Goal: Task Accomplishment & Management: Manage account settings

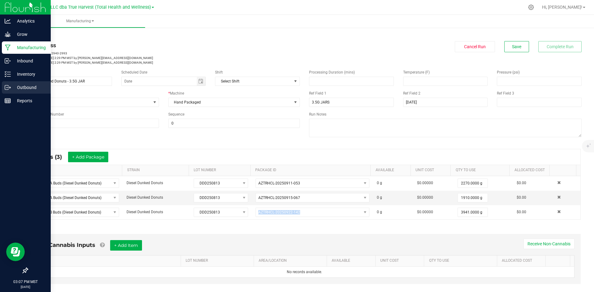
click at [10, 88] on icon at bounding box center [10, 88] width 1 height 1
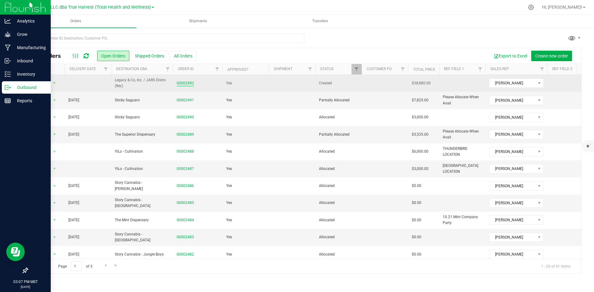
click at [187, 81] on link "00002492" at bounding box center [185, 83] width 17 height 6
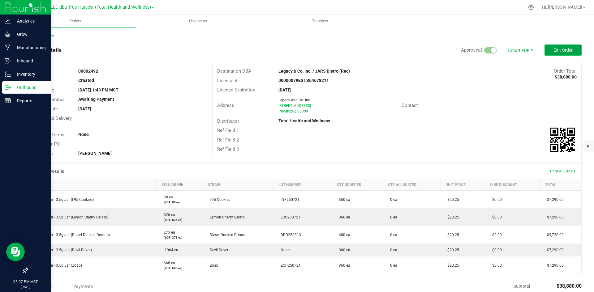
click at [554, 49] on span "Edit Order" at bounding box center [563, 50] width 19 height 5
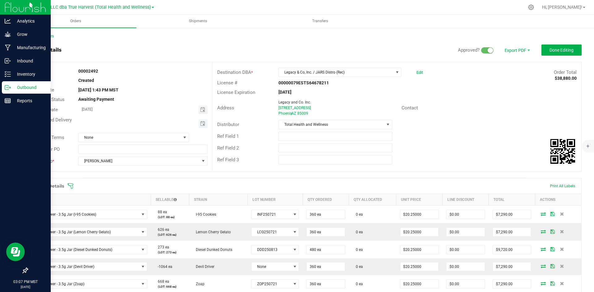
click at [201, 121] on span "Toggle calendar" at bounding box center [203, 123] width 9 height 9
click at [131, 197] on td at bounding box center [133, 194] width 9 height 10
click at [120, 136] on span "[DATE]" at bounding box center [111, 135] width 19 height 9
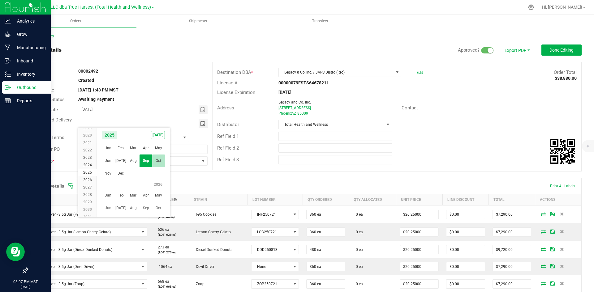
click at [160, 159] on span "Oct" at bounding box center [158, 161] width 13 height 13
click at [137, 154] on span "1" at bounding box center [133, 157] width 9 height 10
type input "[DATE]"
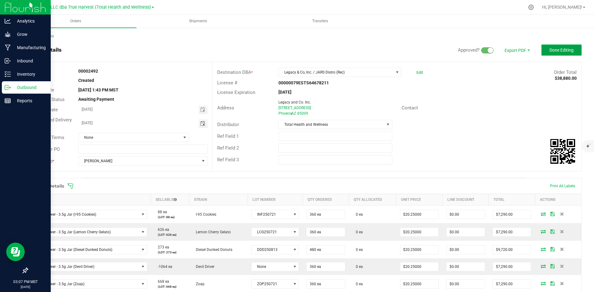
click at [541, 47] on button "Done Editing" at bounding box center [561, 50] width 40 height 11
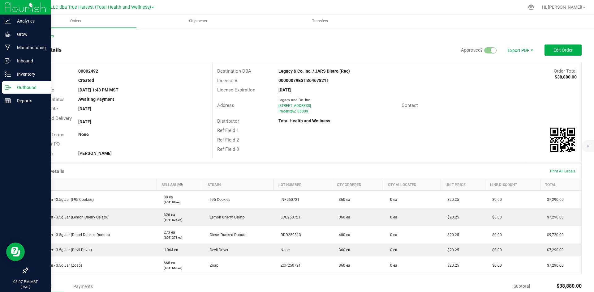
click at [49, 38] on div "Back to Orders" at bounding box center [304, 36] width 554 height 6
click at [49, 35] on link "Back to Orders" at bounding box center [40, 36] width 27 height 4
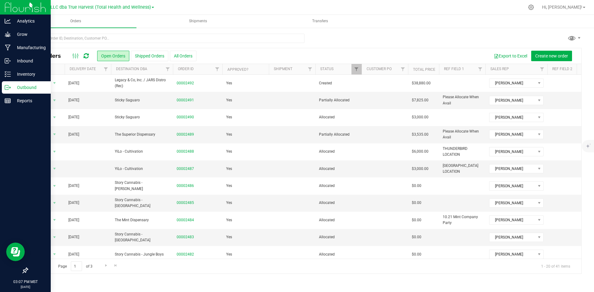
click at [100, 74] on th "Delivery Date" at bounding box center [88, 69] width 46 height 11
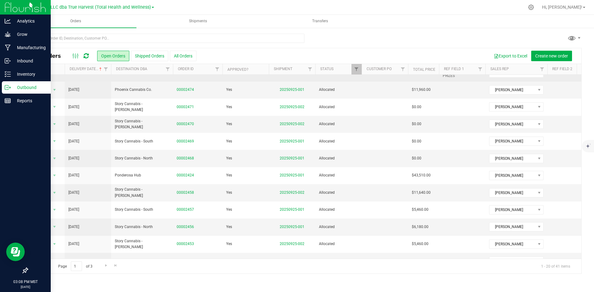
scroll to position [82, 0]
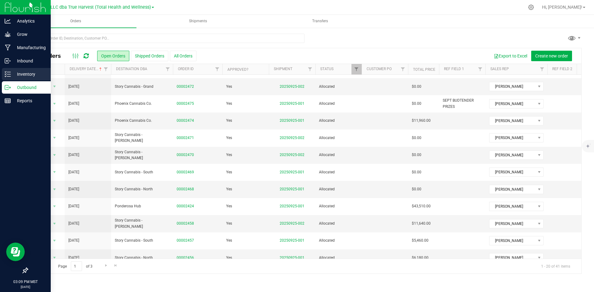
click at [11, 76] on p "Inventory" at bounding box center [29, 74] width 37 height 7
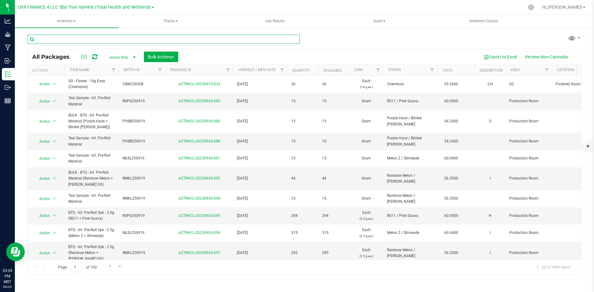
click at [174, 41] on input "text" at bounding box center [163, 39] width 273 height 9
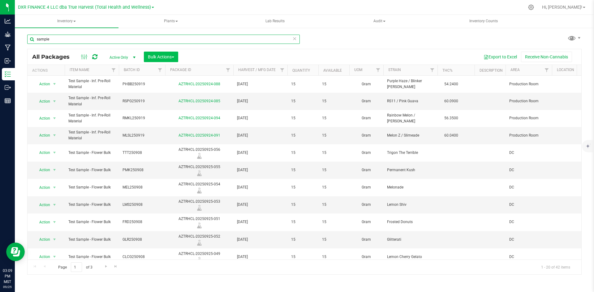
type input "sample"
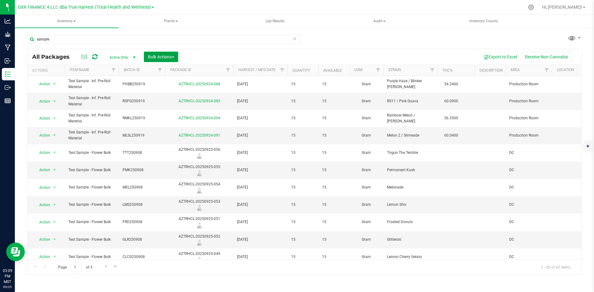
click at [154, 55] on span "Bulk Actions" at bounding box center [161, 56] width 26 height 5
click at [155, 83] on span "Add to outbound order" at bounding box center [169, 82] width 42 height 5
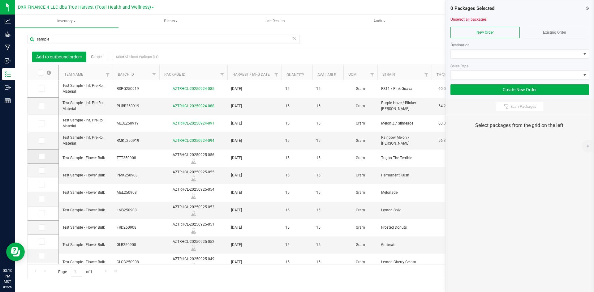
click at [41, 157] on icon at bounding box center [41, 157] width 4 height 0
click at [0, 0] on input "checkbox" at bounding box center [0, 0] width 0 height 0
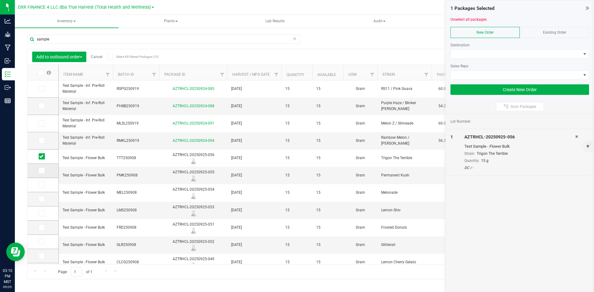
click at [41, 171] on icon at bounding box center [41, 171] width 4 height 0
click at [0, 0] on input "checkbox" at bounding box center [0, 0] width 0 height 0
click at [43, 186] on span at bounding box center [42, 185] width 6 height 6
click at [0, 0] on input "checkbox" at bounding box center [0, 0] width 0 height 0
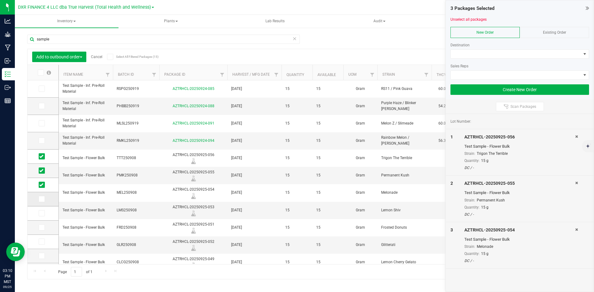
click at [42, 199] on icon at bounding box center [41, 199] width 4 height 0
click at [0, 0] on input "checkbox" at bounding box center [0, 0] width 0 height 0
click at [42, 214] on icon at bounding box center [41, 214] width 4 height 0
click at [0, 0] on input "checkbox" at bounding box center [0, 0] width 0 height 0
click at [43, 228] on icon at bounding box center [41, 228] width 4 height 0
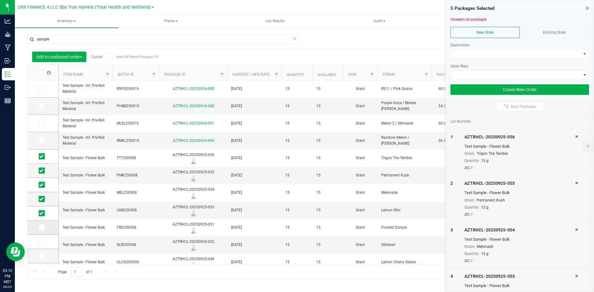
click at [0, 0] on input "checkbox" at bounding box center [0, 0] width 0 height 0
click at [44, 242] on span at bounding box center [42, 242] width 6 height 6
click at [0, 0] on input "checkbox" at bounding box center [0, 0] width 0 height 0
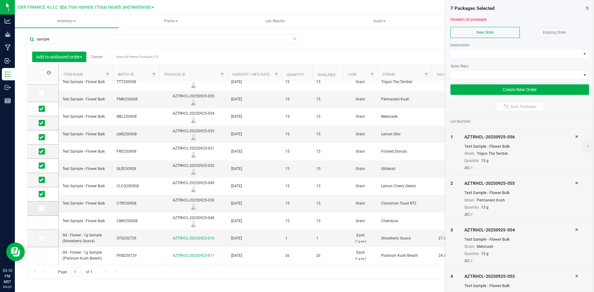
click at [42, 212] on span at bounding box center [42, 208] width 6 height 6
click at [0, 0] on input "checkbox" at bounding box center [0, 0] width 0 height 0
click at [42, 223] on icon at bounding box center [41, 223] width 4 height 0
click at [0, 0] on input "checkbox" at bounding box center [0, 0] width 0 height 0
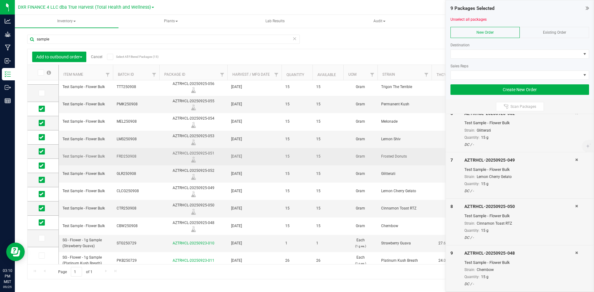
scroll to position [0, 0]
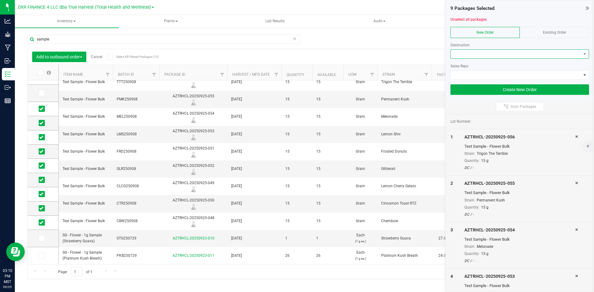
click at [485, 58] on span at bounding box center [516, 54] width 130 height 9
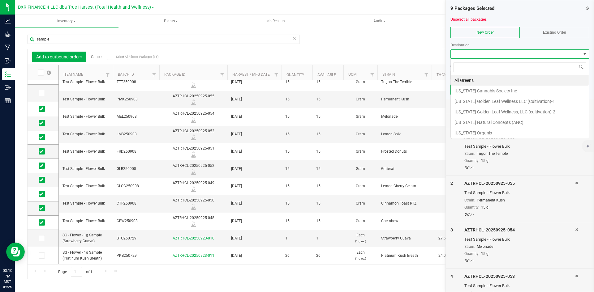
scroll to position [9, 139]
type input "[PERSON_NAME]"
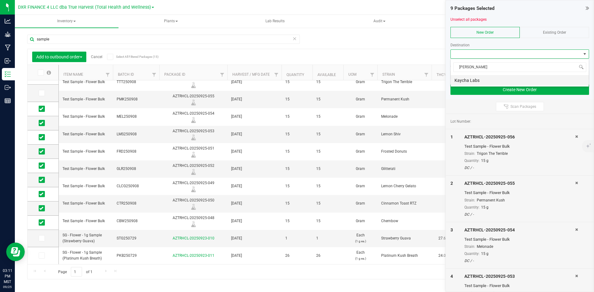
click at [471, 77] on li "Kaycha Labs" at bounding box center [520, 80] width 138 height 11
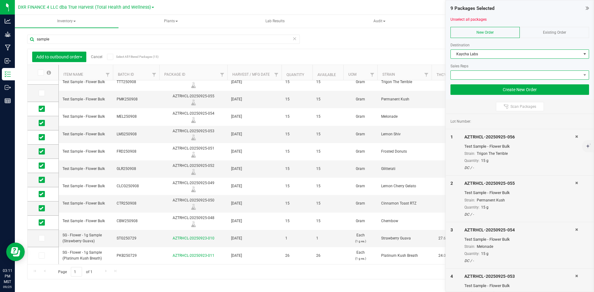
click at [478, 76] on span at bounding box center [516, 75] width 130 height 9
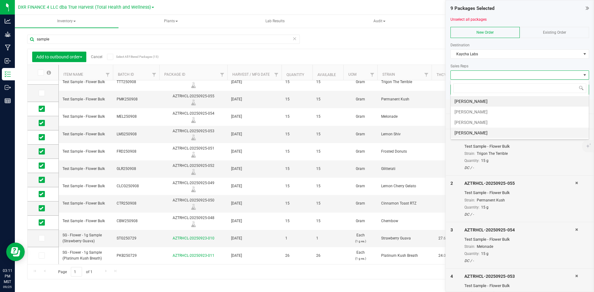
click at [485, 130] on li "[PERSON_NAME]" at bounding box center [520, 133] width 138 height 11
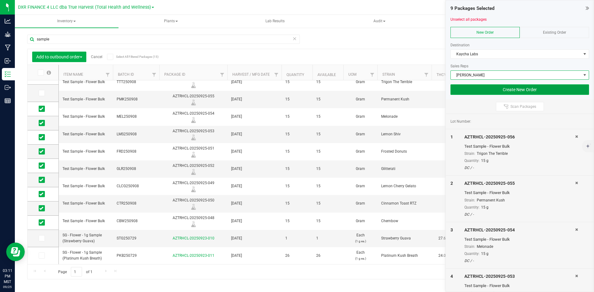
click at [501, 88] on button "Create New Order" at bounding box center [520, 89] width 139 height 11
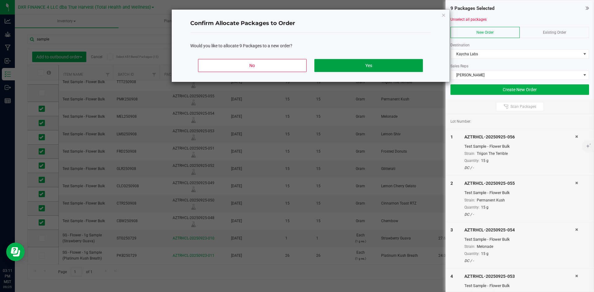
click at [348, 65] on button "Yes" at bounding box center [368, 65] width 108 height 13
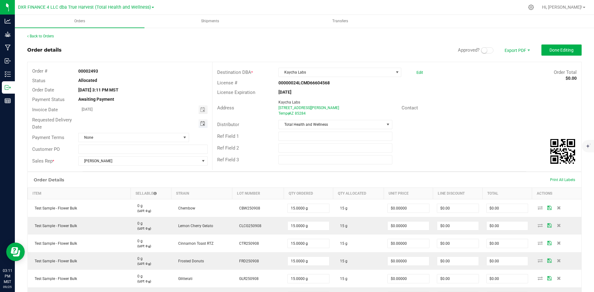
click at [201, 125] on span "Toggle calendar" at bounding box center [202, 123] width 5 height 5
click at [151, 184] on span "26" at bounding box center [151, 185] width 9 height 10
type input "[DATE]"
click at [550, 48] on span "Done Editing" at bounding box center [562, 50] width 24 height 5
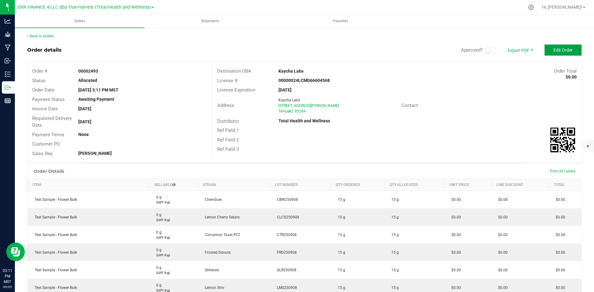
click at [547, 47] on button "Edit Order" at bounding box center [563, 50] width 37 height 11
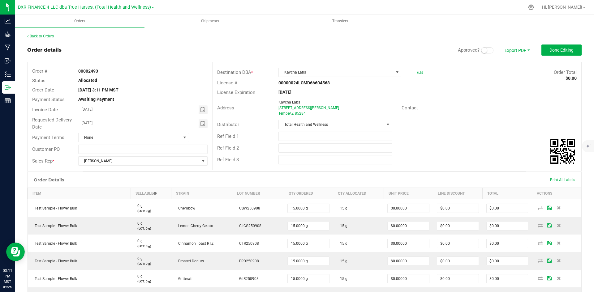
click at [481, 50] on small at bounding box center [484, 51] width 6 height 6
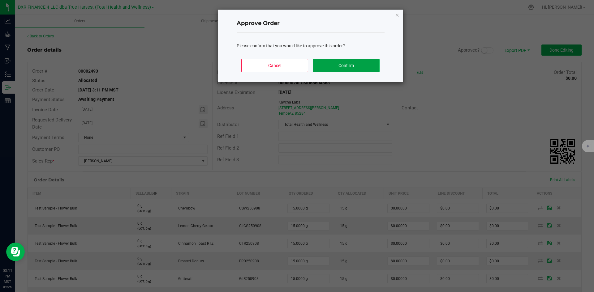
click at [336, 64] on button "Confirm" at bounding box center [346, 65] width 67 height 13
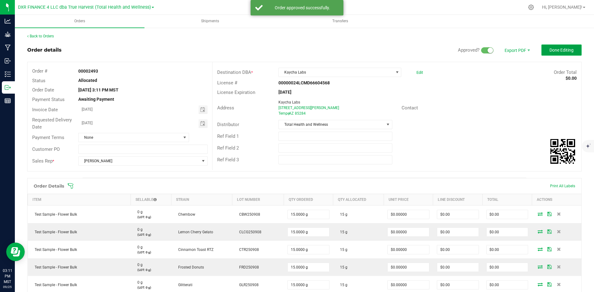
click at [554, 54] on button "Done Editing" at bounding box center [561, 50] width 40 height 11
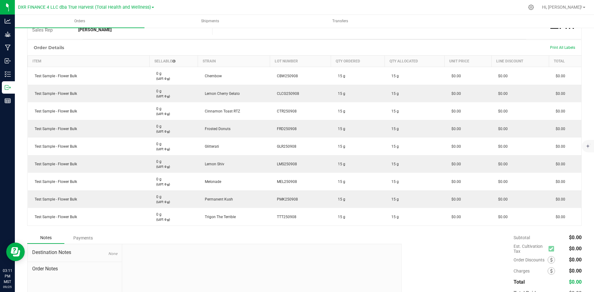
scroll to position [93, 0]
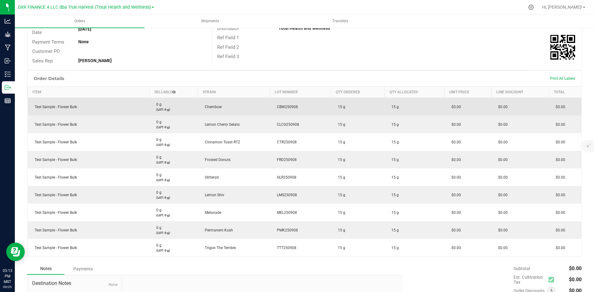
click at [212, 108] on span "Chembow" at bounding box center [212, 107] width 20 height 4
copy span "Chembow"
click at [293, 107] on span "CBW250908" at bounding box center [286, 107] width 24 height 4
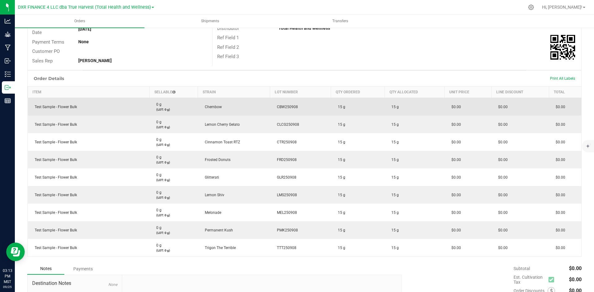
copy span "CBW250908"
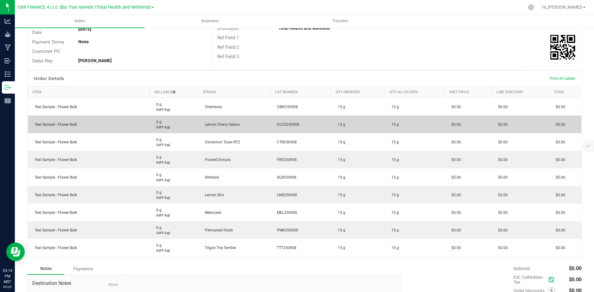
click at [215, 127] on td "Lemon Cherry Gelato" at bounding box center [234, 125] width 72 height 18
drag, startPoint x: 202, startPoint y: 126, endPoint x: 248, endPoint y: 129, distance: 46.2
click at [248, 129] on td "Lemon Cherry Gelato" at bounding box center [234, 125] width 72 height 18
copy span "Lemon Cherry Gelato"
click at [293, 123] on span "CLCG250908" at bounding box center [286, 125] width 25 height 4
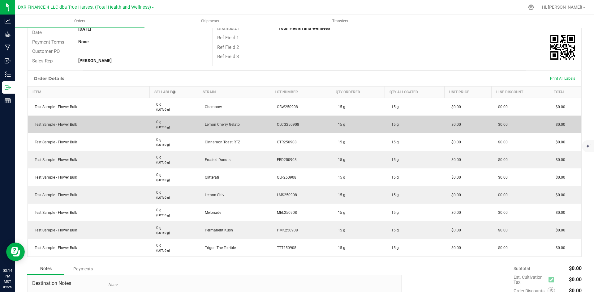
click at [292, 123] on span "CLCG250908" at bounding box center [286, 125] width 25 height 4
copy span "CLCG250908"
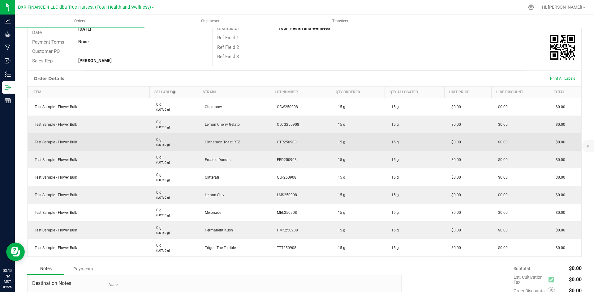
drag, startPoint x: 205, startPoint y: 142, endPoint x: 249, endPoint y: 143, distance: 44.6
click at [249, 143] on td "Cinnamon Toast RTZ" at bounding box center [234, 142] width 72 height 18
copy span "Cinnamon Toast RTZ"
click at [285, 144] on span "CTR250908" at bounding box center [285, 142] width 23 height 4
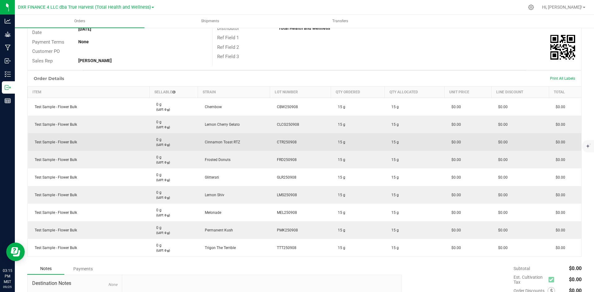
copy span "CTR250908"
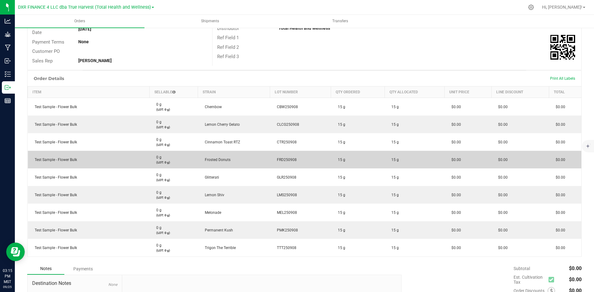
drag, startPoint x: 200, startPoint y: 157, endPoint x: 235, endPoint y: 164, distance: 35.8
click at [235, 164] on td "Frosted Donuts" at bounding box center [234, 160] width 72 height 18
copy span "Frosted Donuts"
click at [294, 159] on span "FRD250908" at bounding box center [285, 160] width 23 height 4
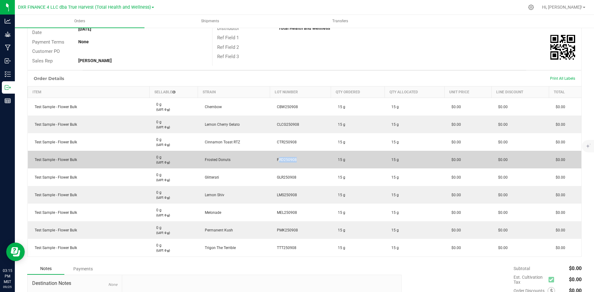
drag, startPoint x: 294, startPoint y: 159, endPoint x: 280, endPoint y: 158, distance: 14.0
click at [280, 158] on span "FRD250908" at bounding box center [285, 160] width 23 height 4
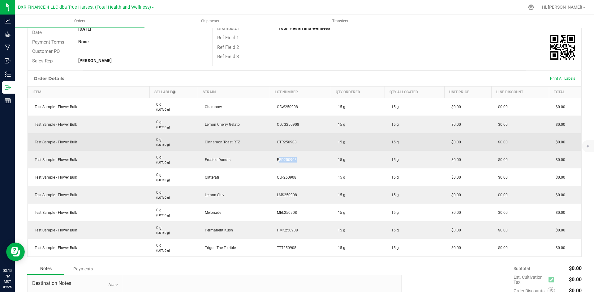
copy span "FRD250908"
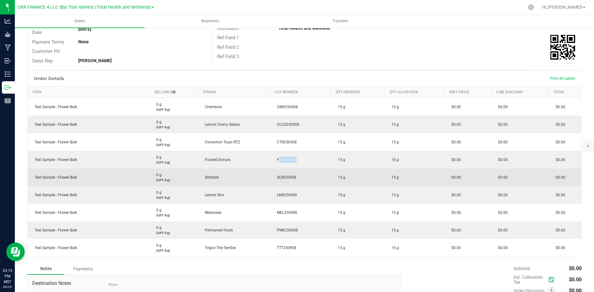
drag, startPoint x: 196, startPoint y: 180, endPoint x: 227, endPoint y: 182, distance: 31.0
click at [227, 182] on outbound-order-line-row "Test Sample - Flower Bulk 0 g (LOT: 0 g) Glitterati GLR250908 15 g 15 g $0.00 $…" at bounding box center [305, 178] width 554 height 18
copy outbound-order-line-row "Glitterati"
click at [279, 178] on span "GLR250908" at bounding box center [285, 177] width 23 height 4
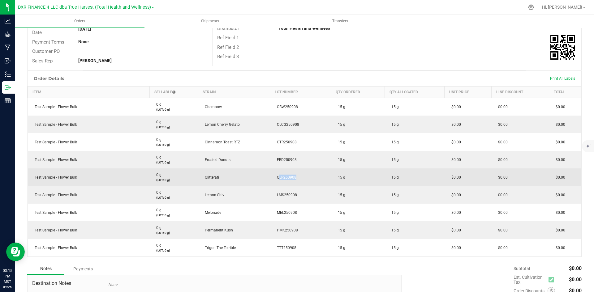
click at [279, 178] on span "GLR250908" at bounding box center [285, 177] width 23 height 4
copy span "GLR250908"
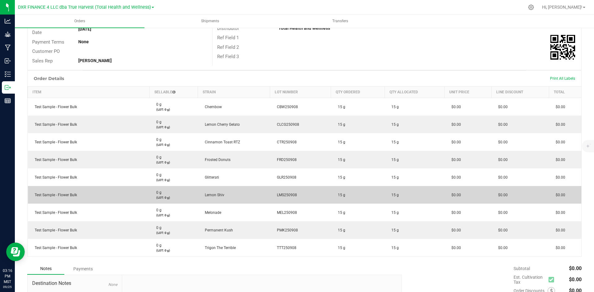
click at [205, 193] on td "Lemon Shiv" at bounding box center [234, 195] width 72 height 18
click at [213, 192] on td "Lemon Shiv" at bounding box center [234, 195] width 72 height 18
click at [212, 196] on span "Lemon Shiv" at bounding box center [213, 195] width 23 height 4
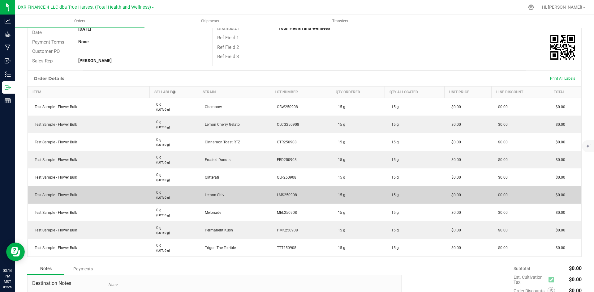
click at [288, 194] on span "LMS250908" at bounding box center [285, 195] width 23 height 4
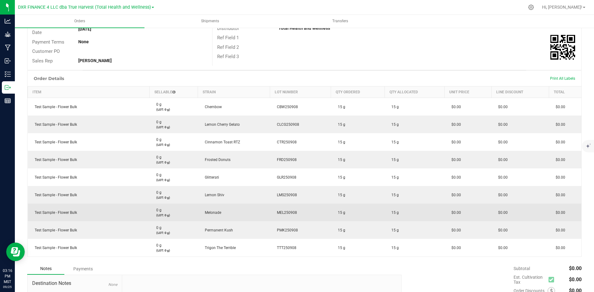
click at [205, 215] on span "Melonade" at bounding box center [211, 213] width 19 height 4
click at [285, 212] on span "MEL250908" at bounding box center [285, 213] width 23 height 4
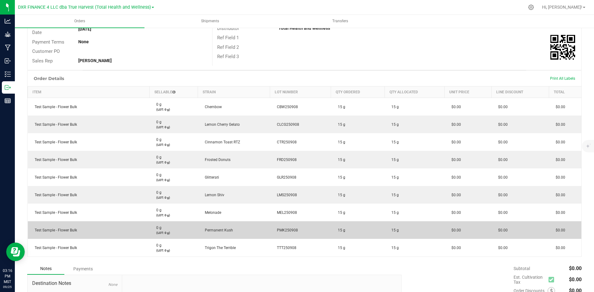
drag, startPoint x: 205, startPoint y: 231, endPoint x: 241, endPoint y: 231, distance: 36.2
click at [241, 231] on td "Permanent Kush" at bounding box center [234, 231] width 72 height 18
click at [288, 233] on td "PMK250908" at bounding box center [300, 231] width 61 height 18
click at [287, 229] on span "PMK250908" at bounding box center [286, 230] width 24 height 4
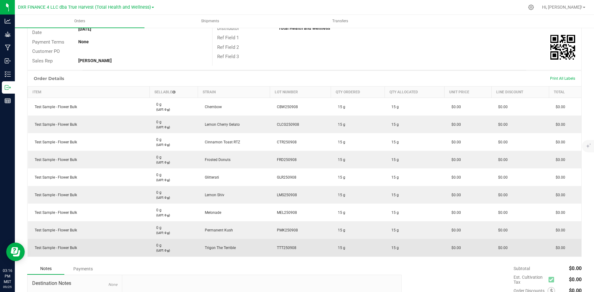
drag, startPoint x: 204, startPoint y: 247, endPoint x: 251, endPoint y: 248, distance: 47.0
click at [251, 248] on td "Trigon The Terrible" at bounding box center [234, 248] width 72 height 18
click at [288, 248] on span "TTT250908" at bounding box center [285, 248] width 23 height 4
